Goal: Task Accomplishment & Management: Use online tool/utility

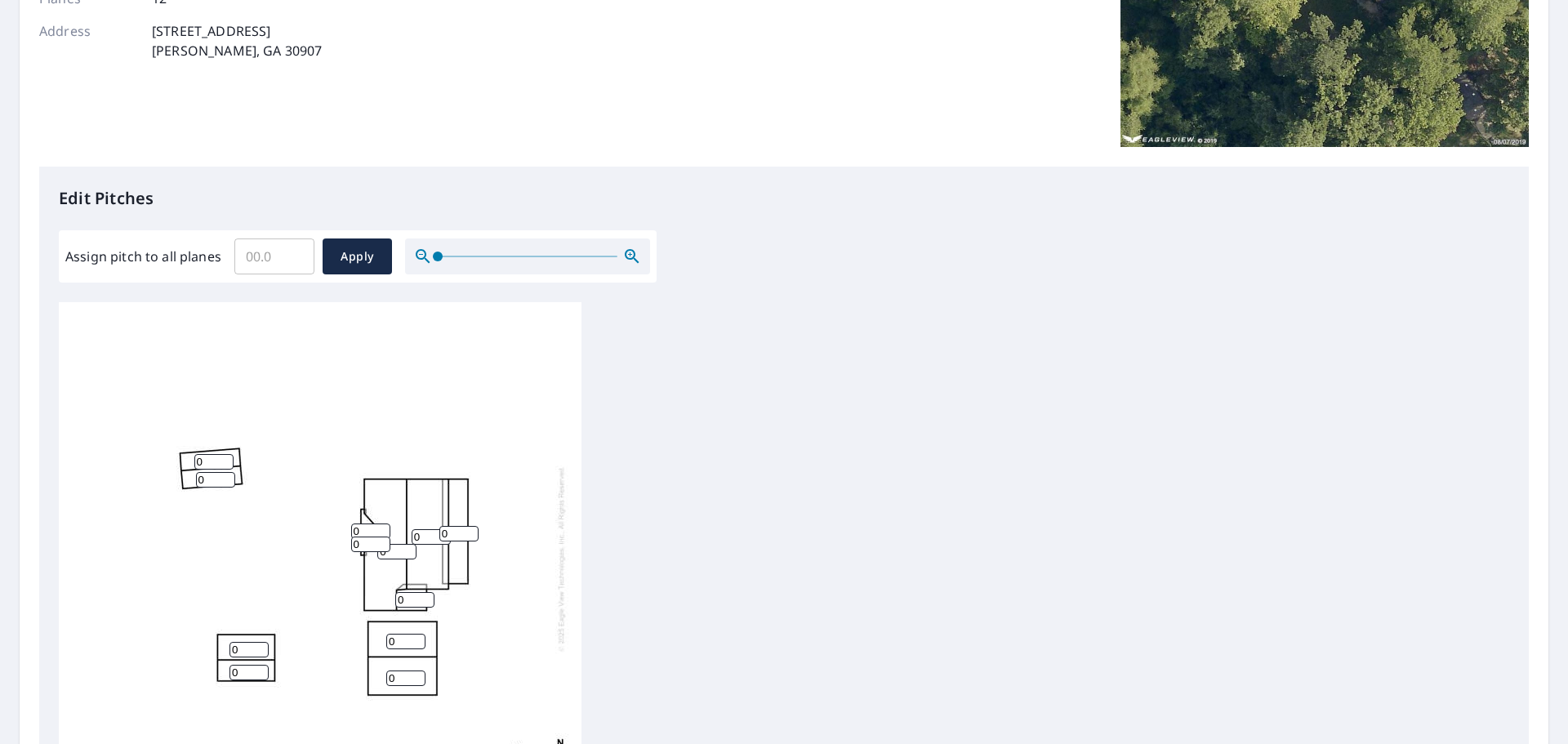
scroll to position [327, 0]
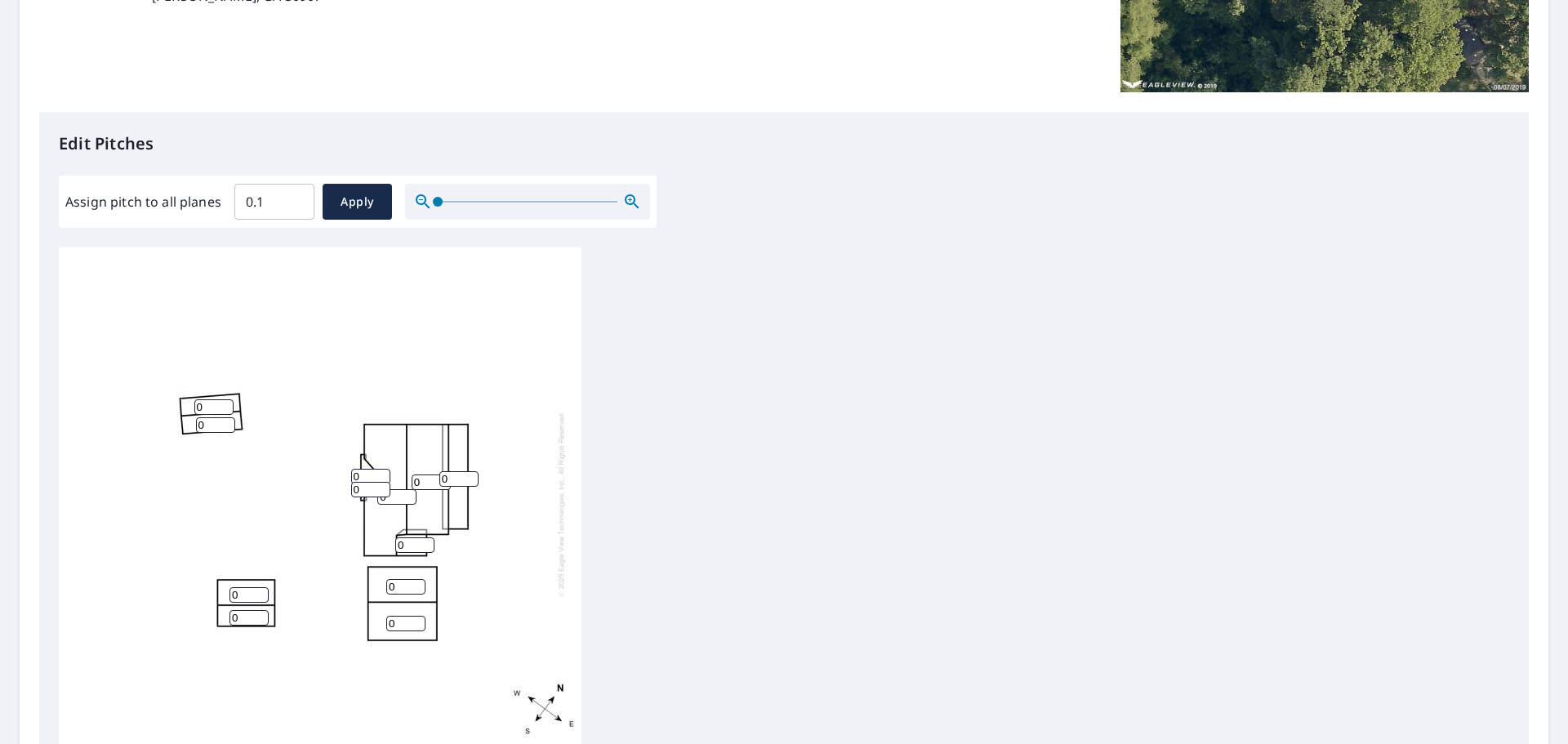
click at [294, 201] on input "0.1" at bounding box center [275, 202] width 80 height 45
drag, startPoint x: 275, startPoint y: 196, endPoint x: 224, endPoint y: 204, distance: 51.6
click at [224, 204] on div "Assign pitch to all planes 0.1 ​ Apply" at bounding box center [358, 201] width 585 height 36
type input "5"
click at [355, 206] on span "Apply" at bounding box center [357, 201] width 43 height 20
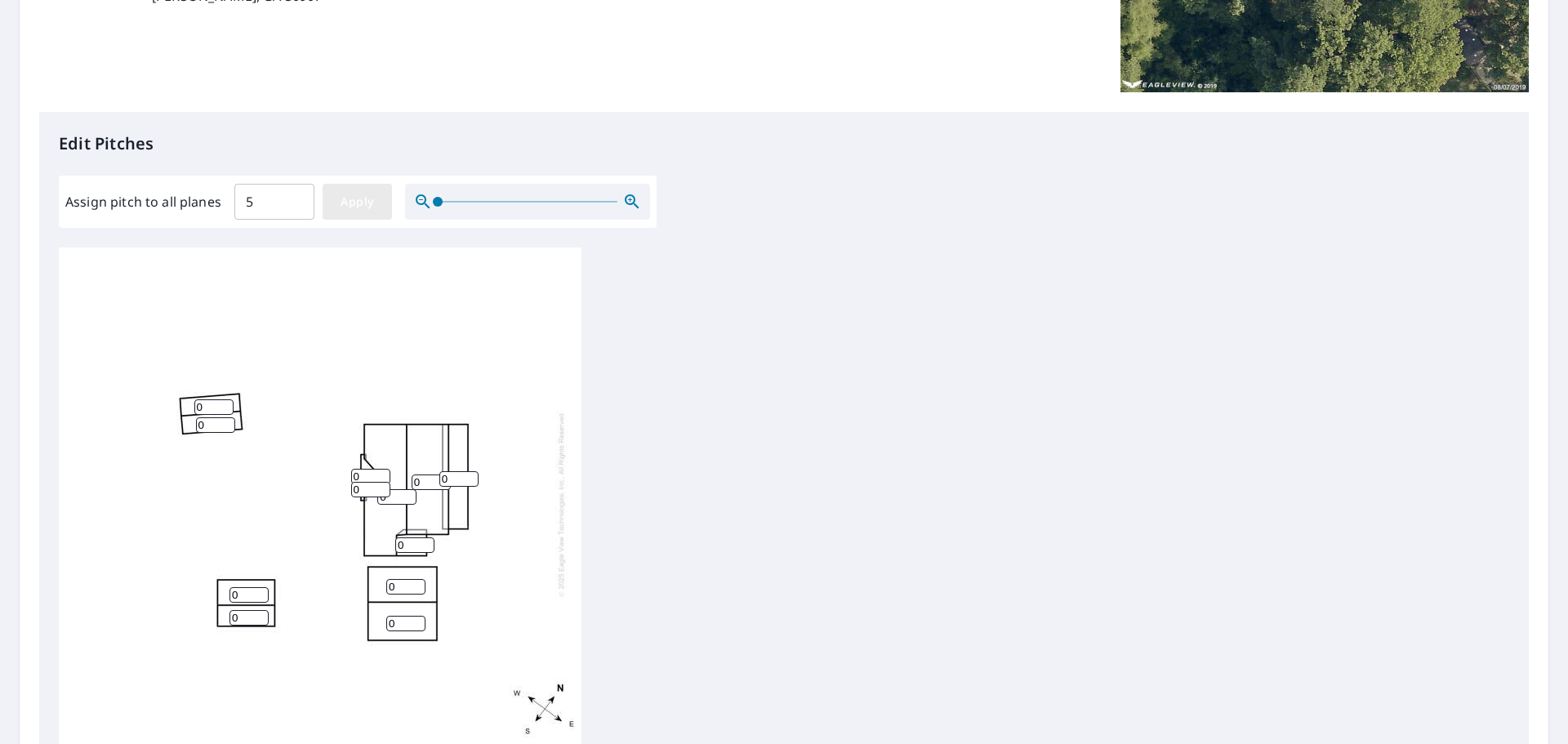
type input "5"
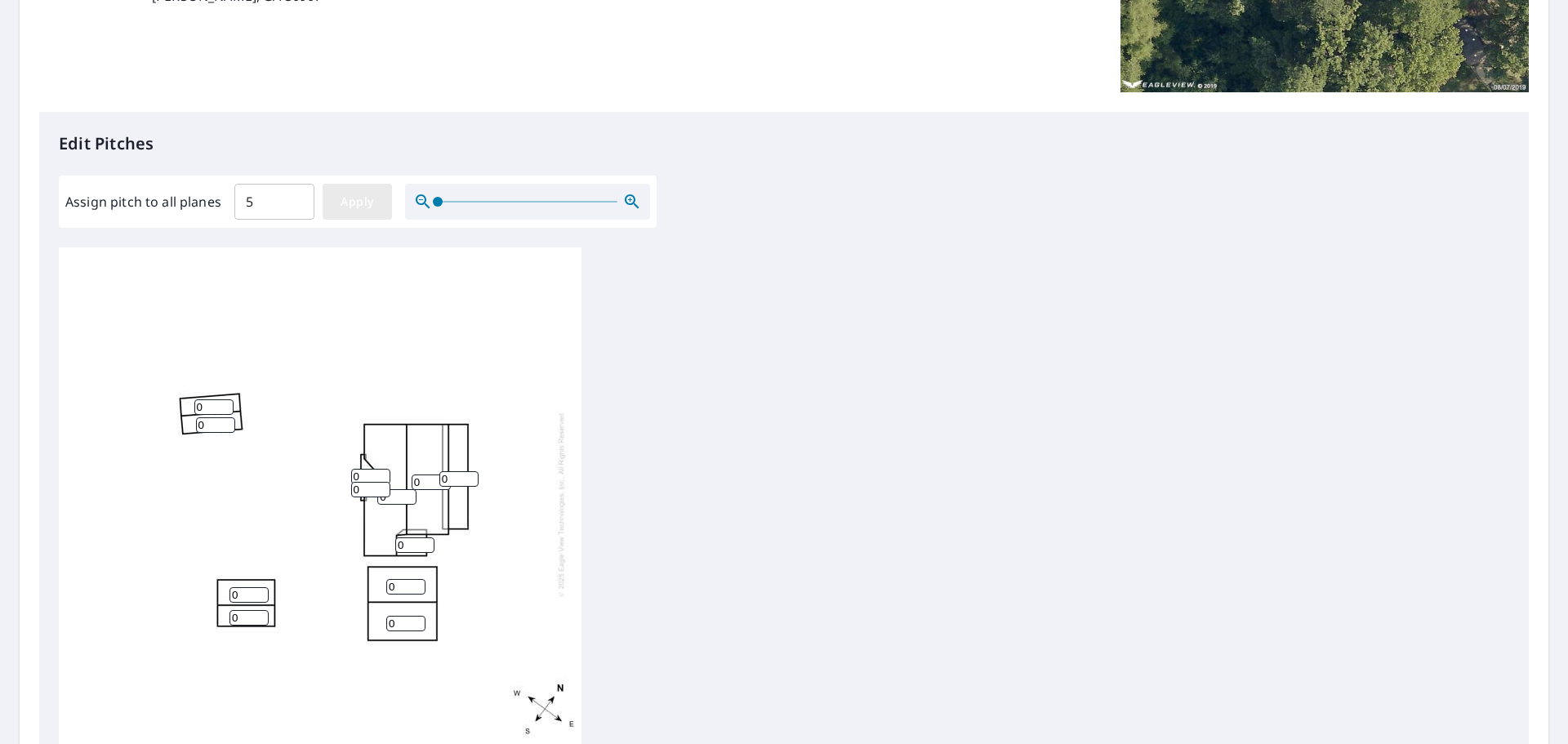
type input "5"
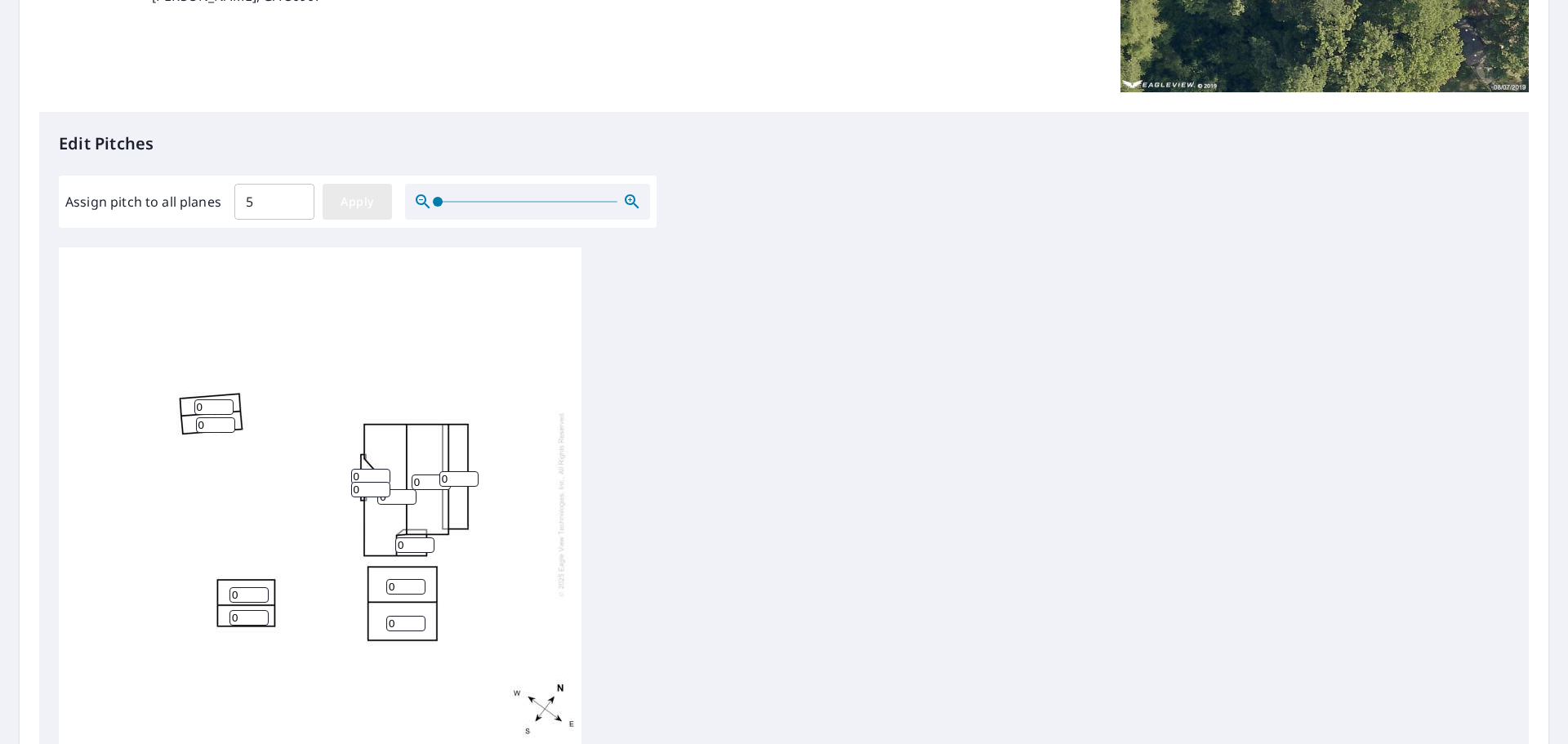
type input "5"
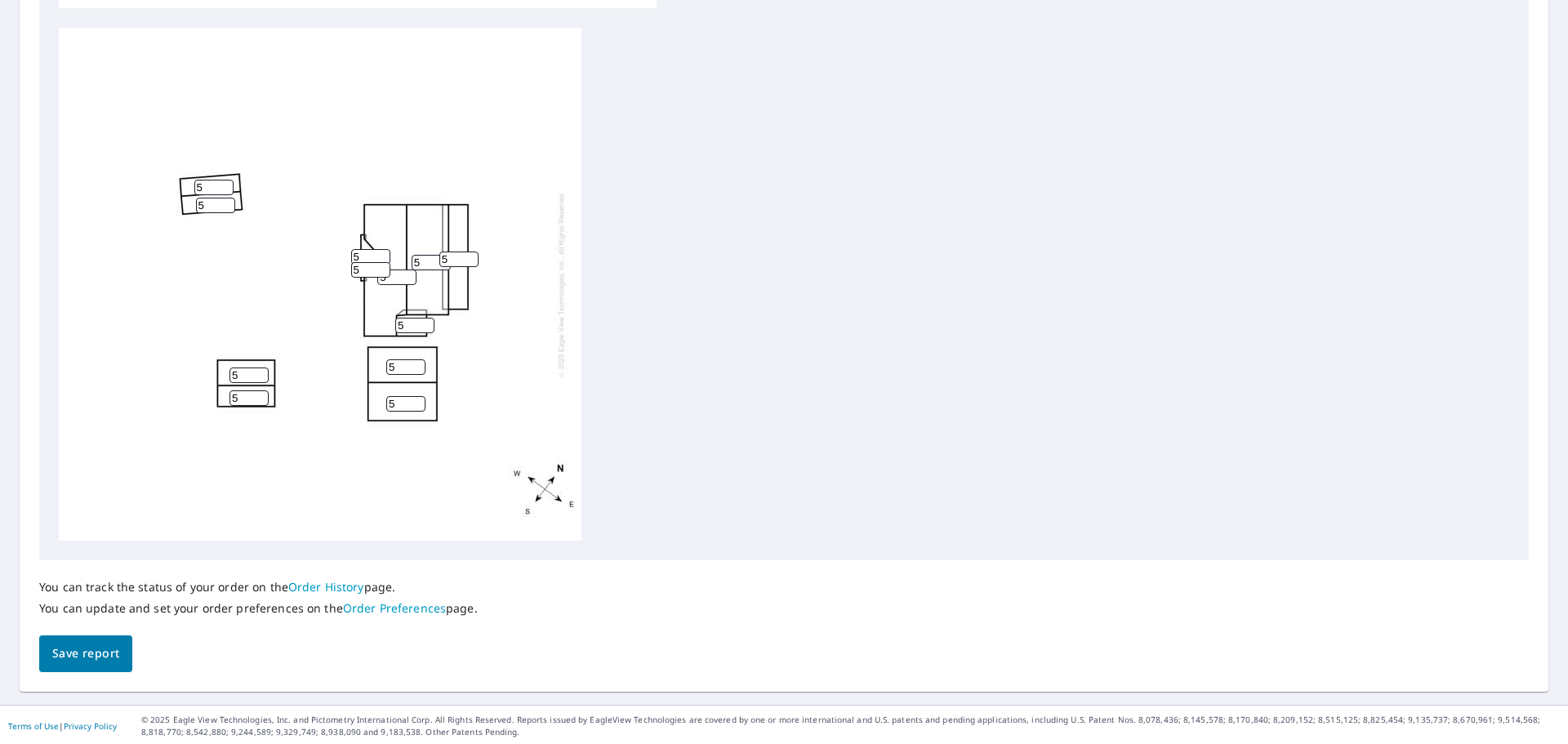
scroll to position [549, 0]
click at [78, 647] on span "Save report" at bounding box center [86, 650] width 67 height 20
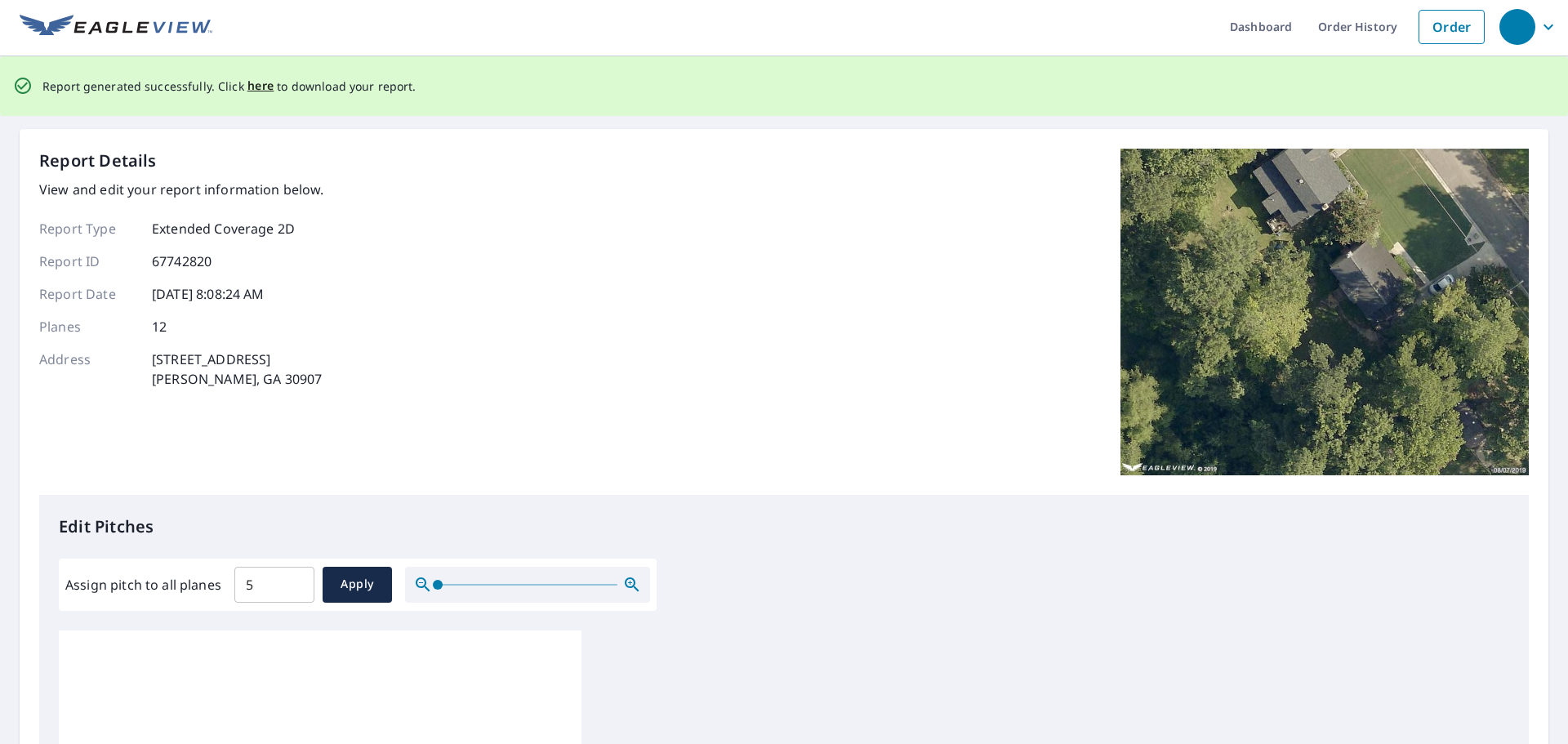
scroll to position [0, 0]
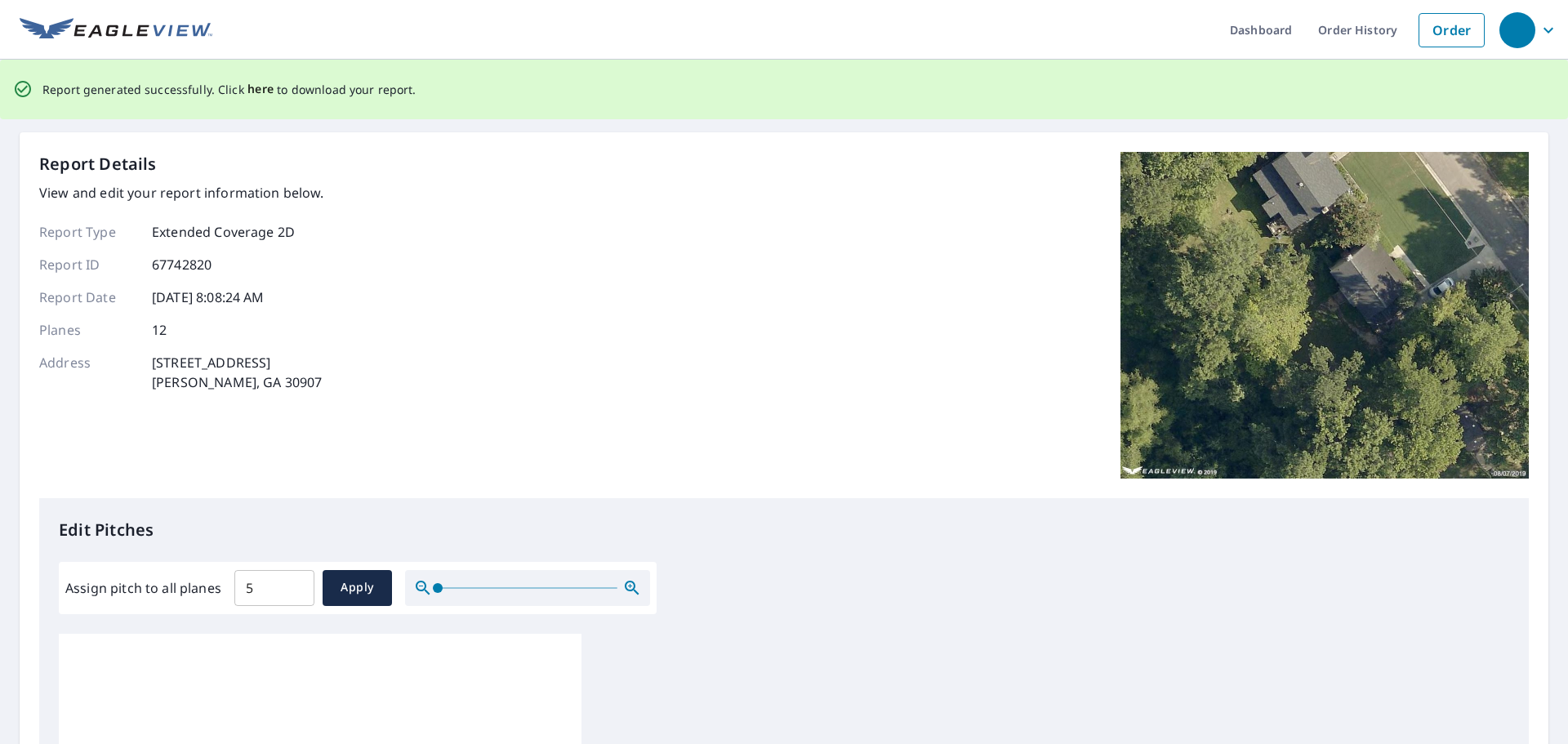
click at [256, 86] on span "here" at bounding box center [261, 89] width 27 height 20
